Goal: Obtain resource: Download file/media

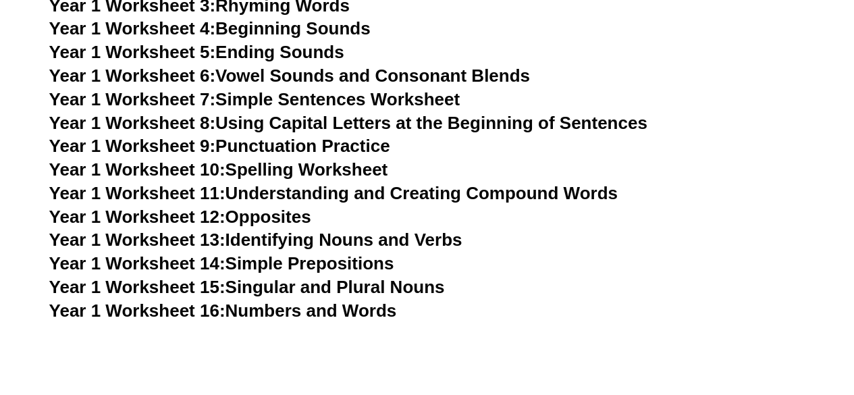
scroll to position [2691, 0]
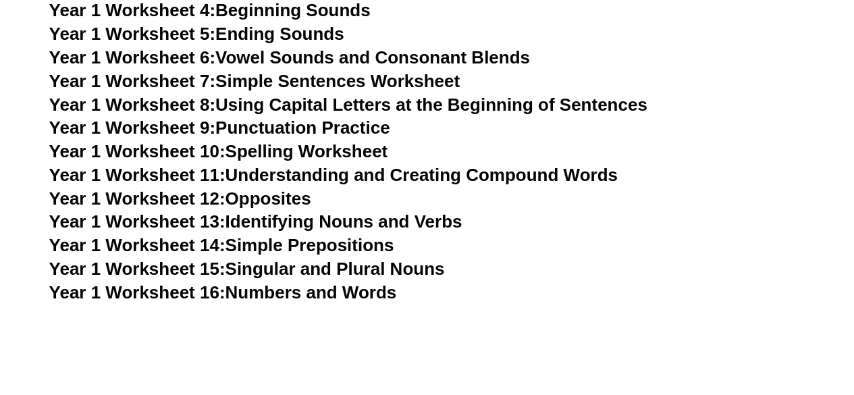
click at [321, 84] on link "Year 1 Worksheet 7: Simple Sentences Worksheet" at bounding box center [254, 81] width 411 height 20
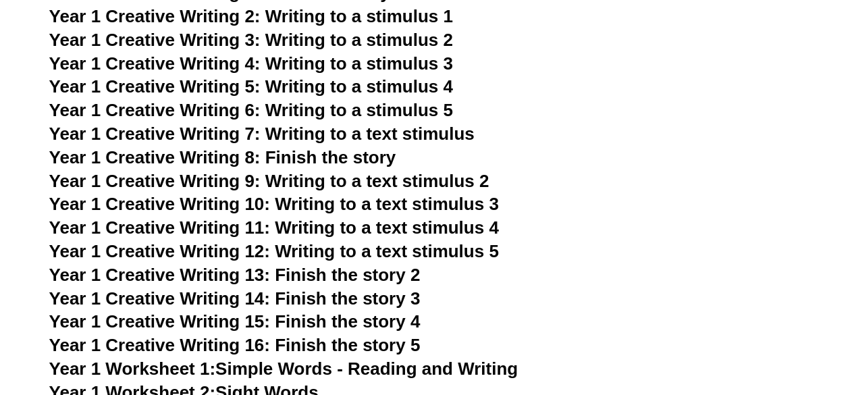
scroll to position [2188, 0]
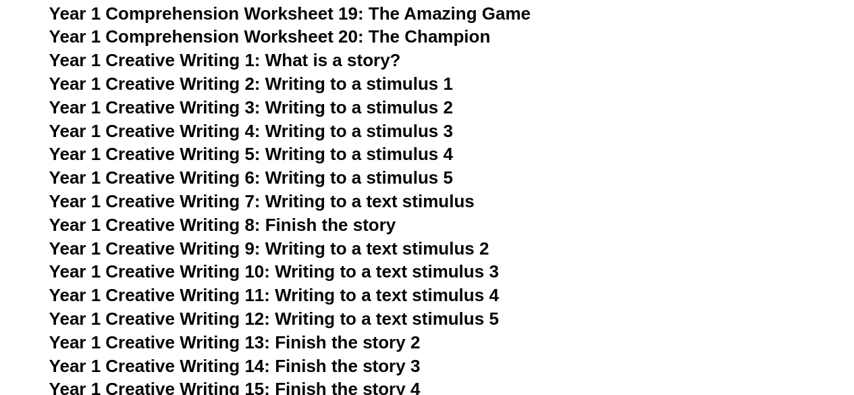
click at [308, 226] on span "Year 1 Creative Writing 8: Finish the story" at bounding box center [222, 225] width 347 height 20
click at [401, 38] on span "Year 1 Comprehension Worksheet 20: The Champion" at bounding box center [270, 36] width 442 height 20
